Goal: Use online tool/utility: Utilize a website feature to perform a specific function

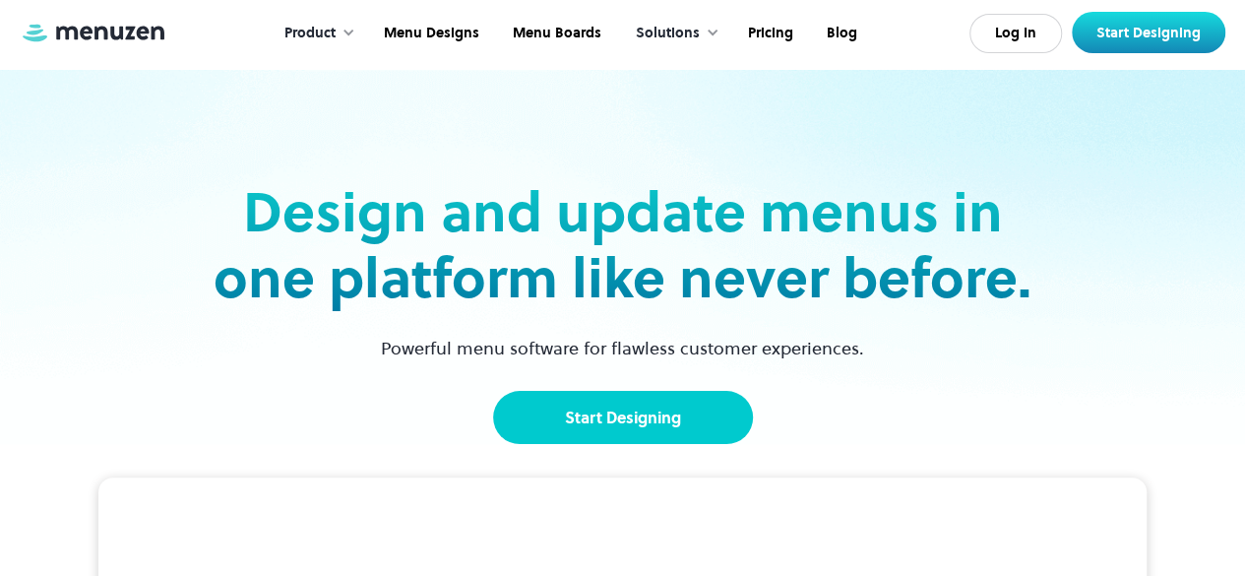
click at [625, 417] on link "Start Designing" at bounding box center [623, 417] width 260 height 53
